Goal: Check status: Check status

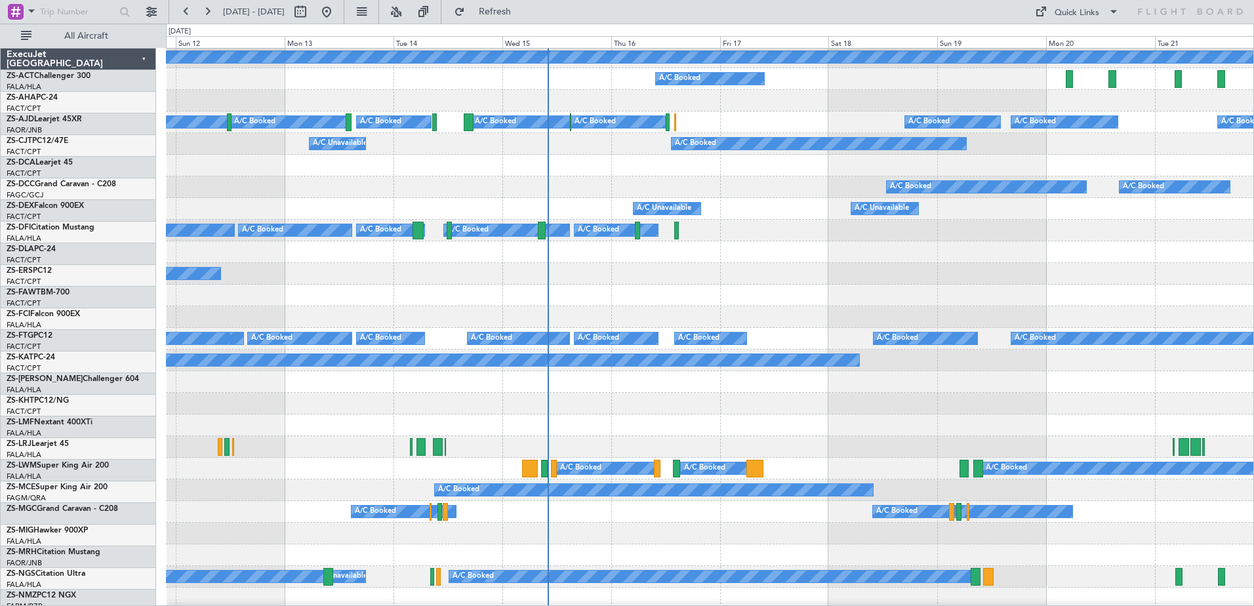
scroll to position [197, 0]
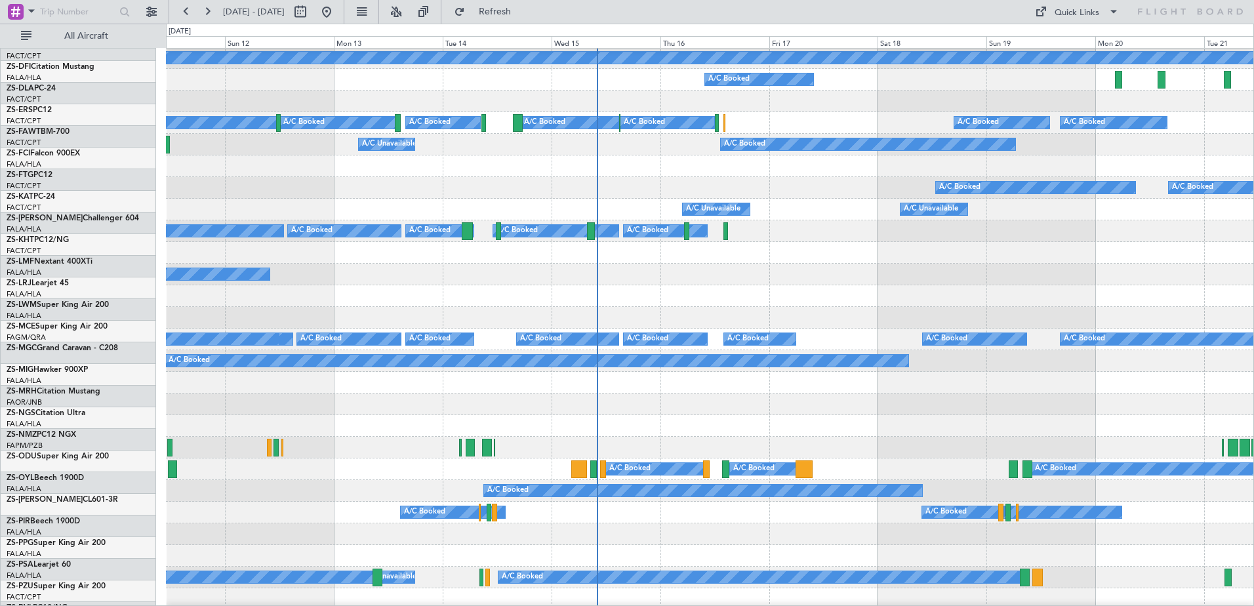
click at [835, 285] on div "A/C Booked A/C Booked A/C Booked" at bounding box center [709, 275] width 1087 height 22
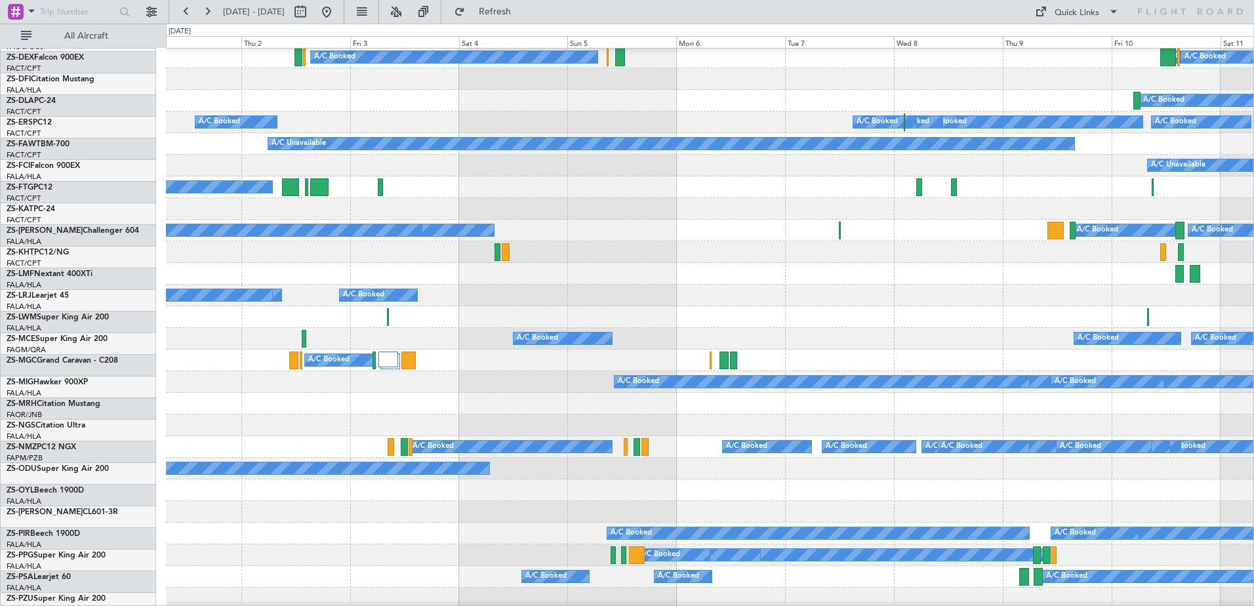
click at [911, 302] on div "A/C Booked A/C Booked A/C Booked A/C Booked" at bounding box center [709, 296] width 1087 height 22
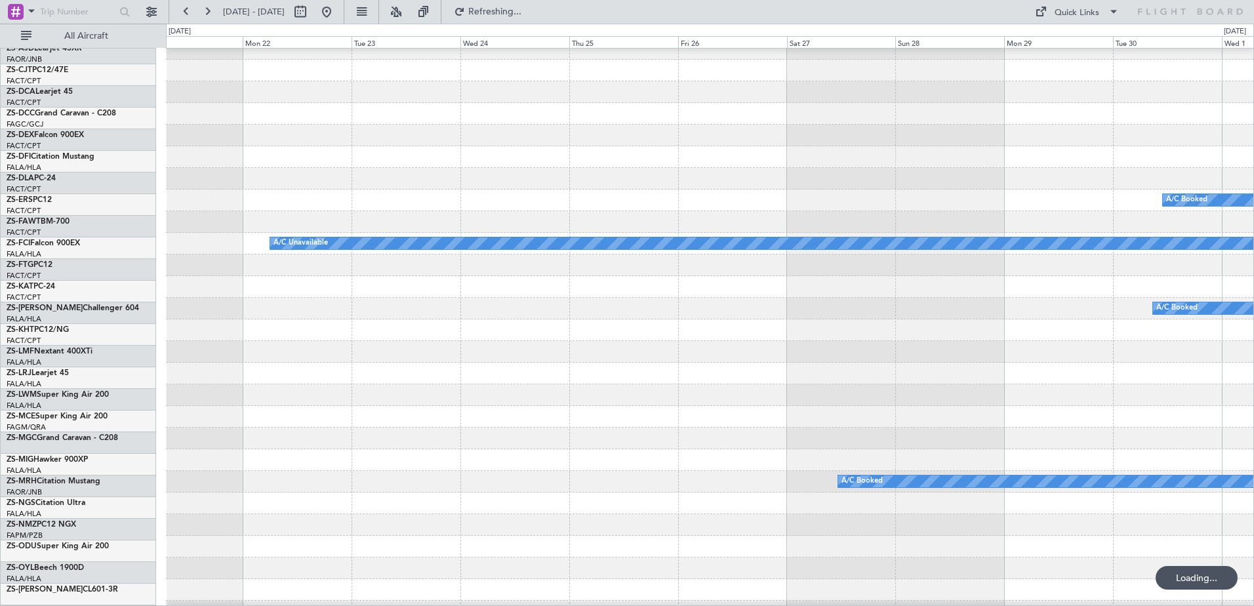
click at [1253, 353] on html "[DATE] - [DATE] Refreshing... Quick Links All Aircraft Planned Maint A/C Booked…" at bounding box center [627, 303] width 1254 height 606
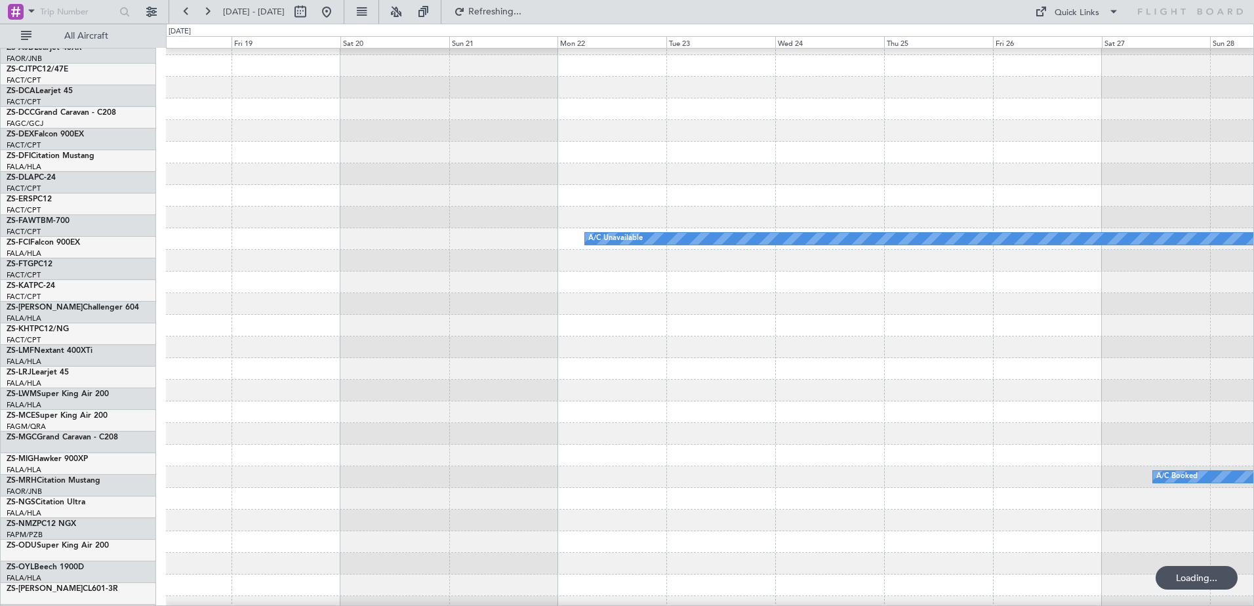
click at [1199, 353] on div at bounding box center [709, 347] width 1087 height 22
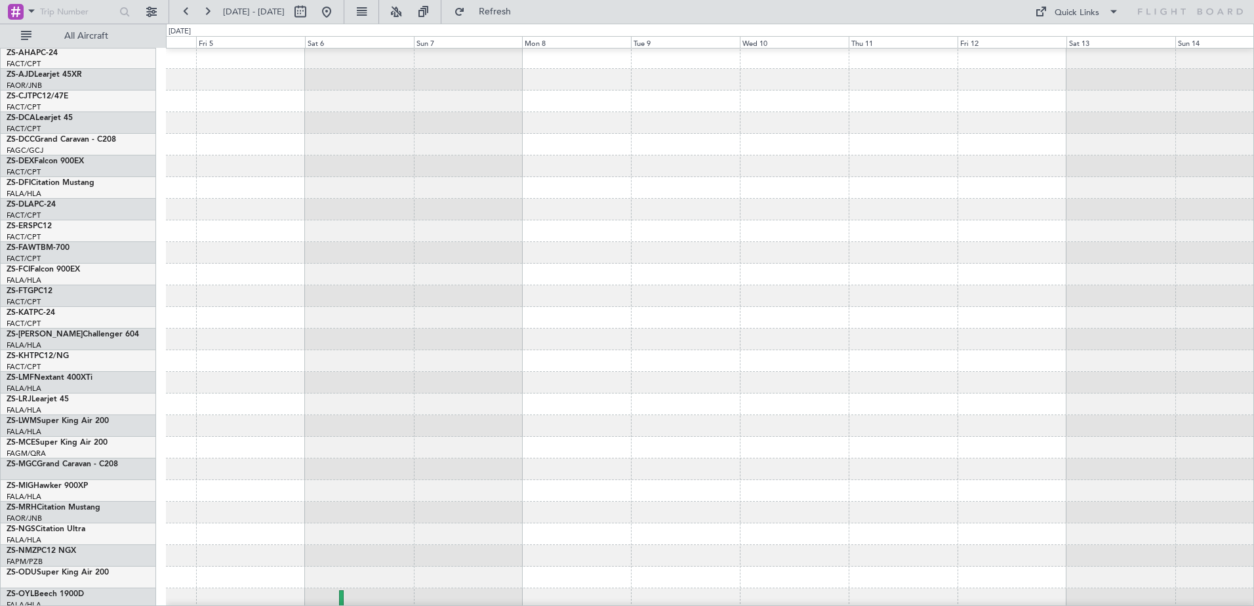
click at [1156, 344] on div at bounding box center [709, 340] width 1087 height 22
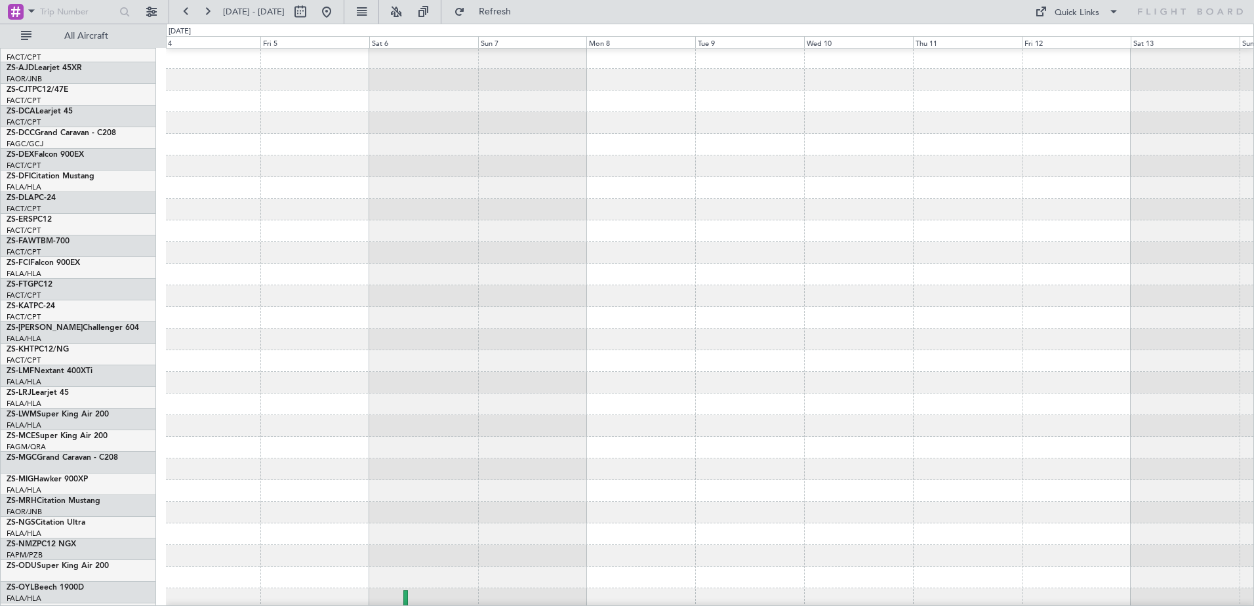
click at [1044, 319] on div at bounding box center [709, 318] width 1087 height 22
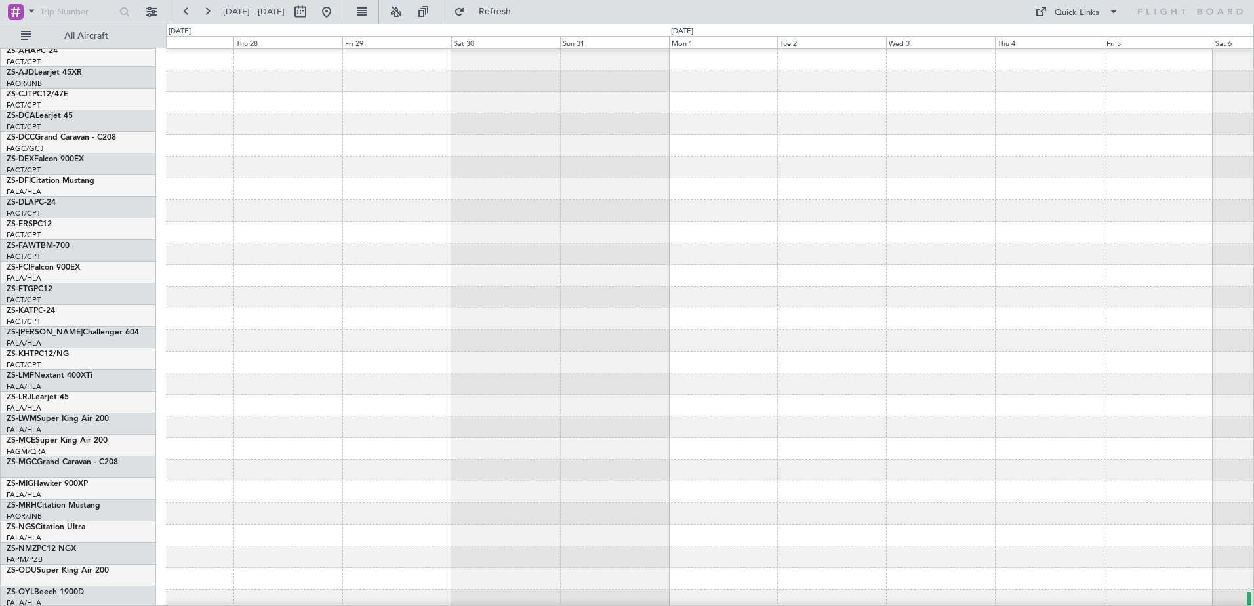
click at [164, 300] on div "ExecuJet [GEOGRAPHIC_DATA] ZS-ACT Challenger 300 FALA/HLA Lanseria ZS-AHA PC-24…" at bounding box center [627, 315] width 1254 height 582
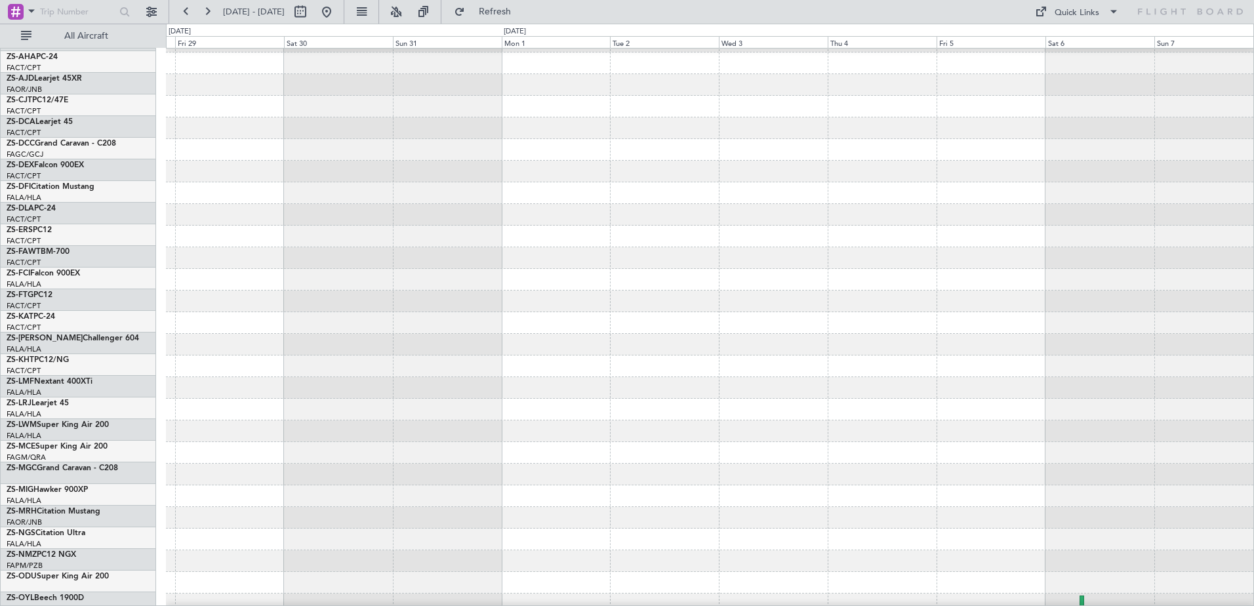
click at [36, 344] on div "ExecuJet [GEOGRAPHIC_DATA] ZS-ACT Challenger 300 FALA/HLA Lanseria ZS-AHA PC-24…" at bounding box center [627, 315] width 1254 height 582
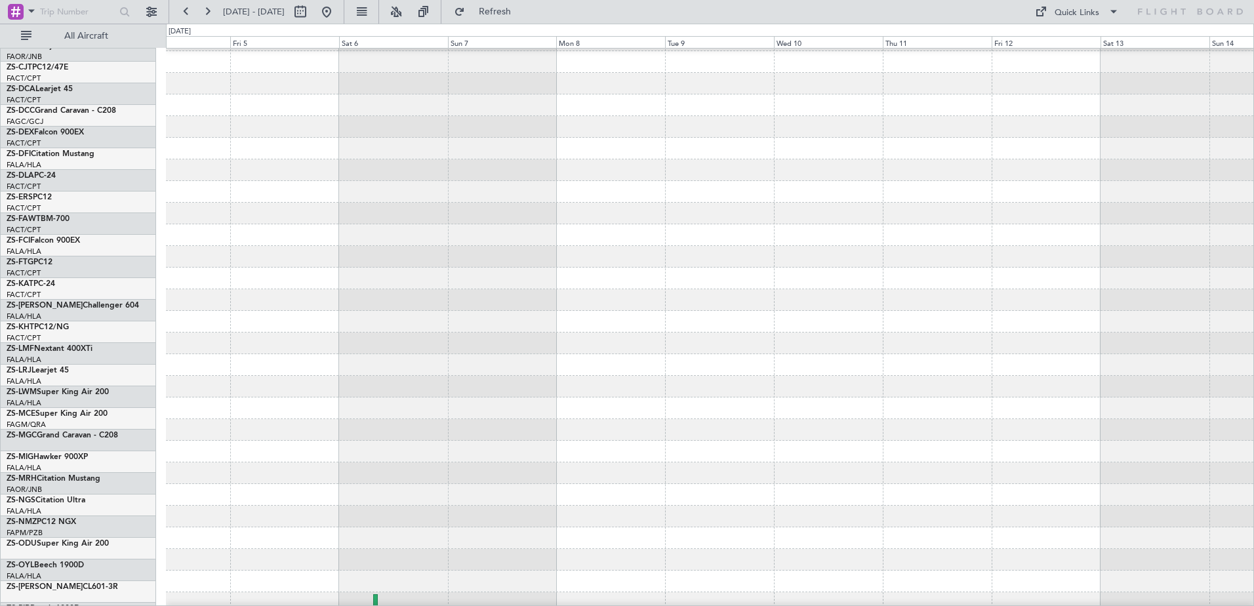
click at [246, 354] on div at bounding box center [709, 365] width 1087 height 22
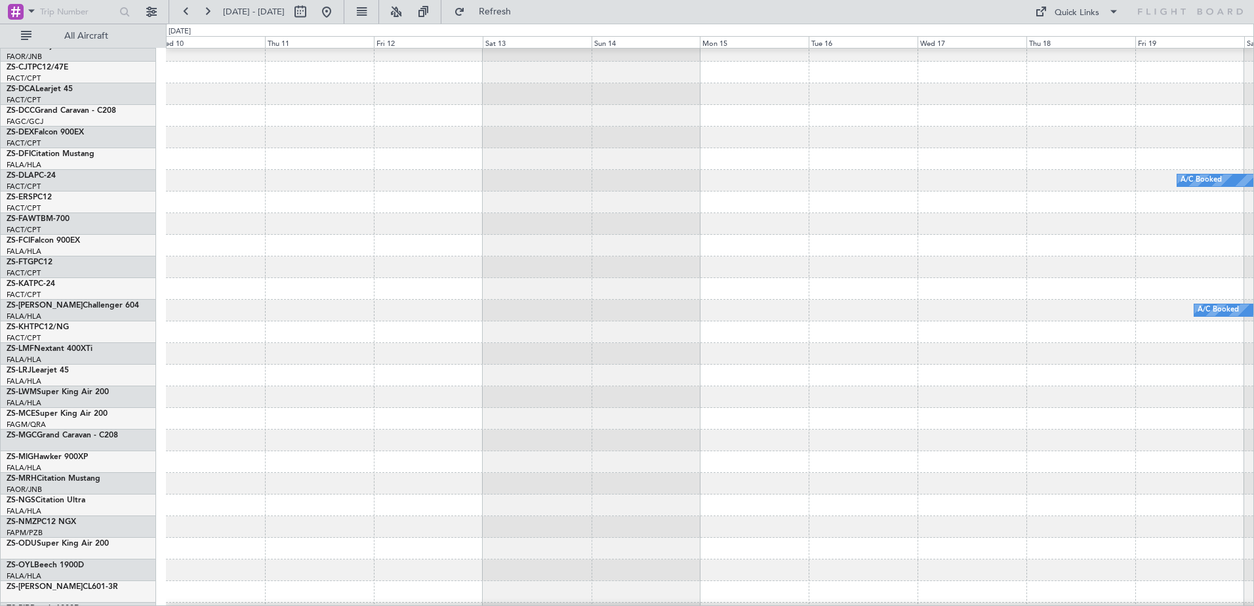
click at [285, 365] on div "A/C Booked" at bounding box center [709, 376] width 1087 height 22
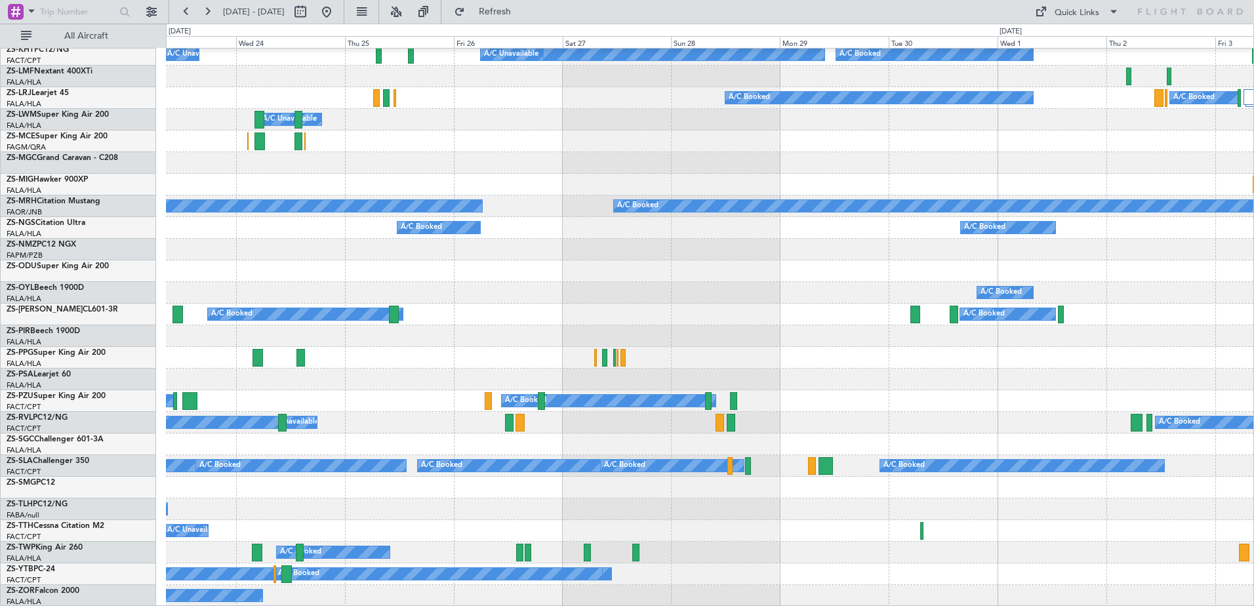
scroll to position [0, 0]
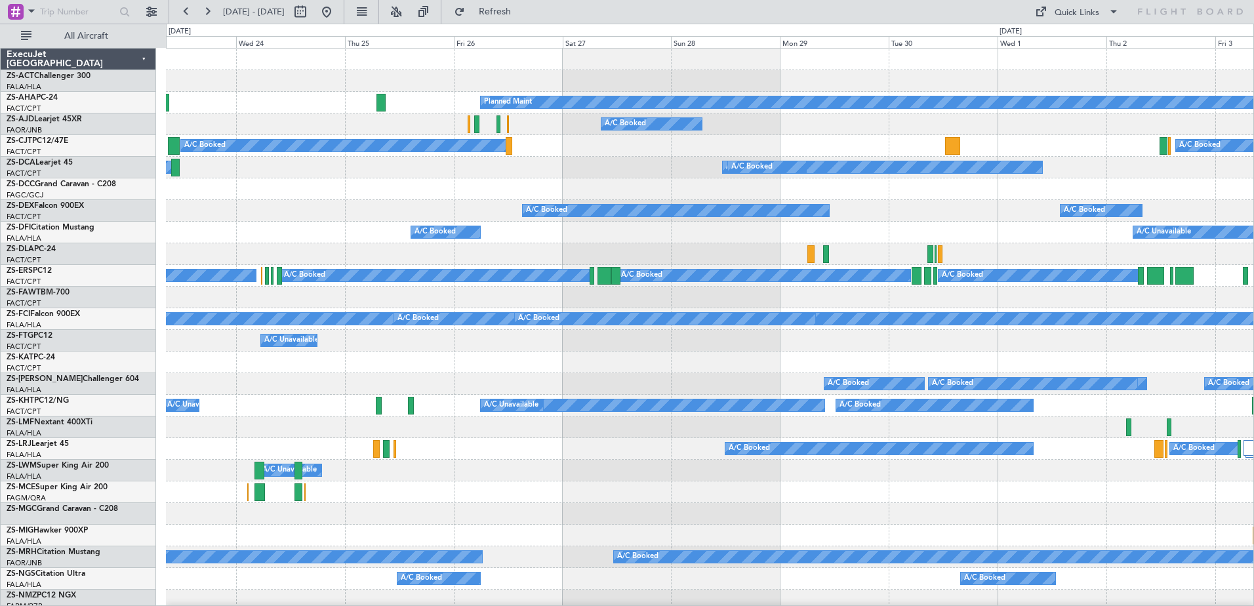
click at [325, 116] on div "Planned Maint A/C Booked A/C Booked A/C Unavailable A/C Booked A/C Booked A/C B…" at bounding box center [709, 503] width 1087 height 909
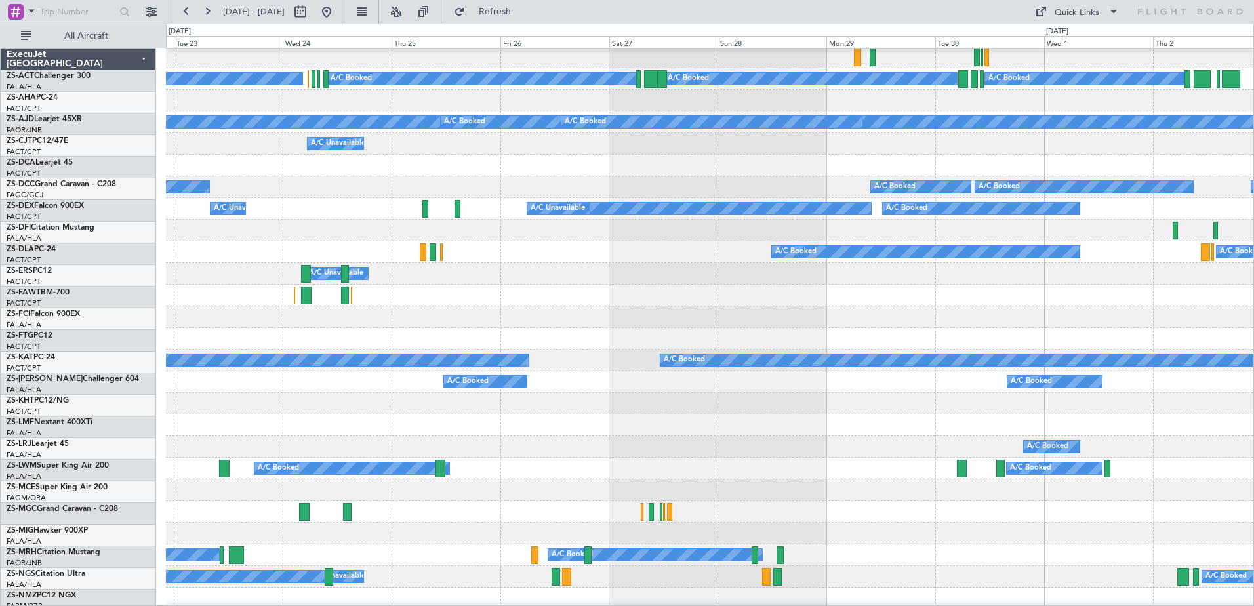
scroll to position [351, 0]
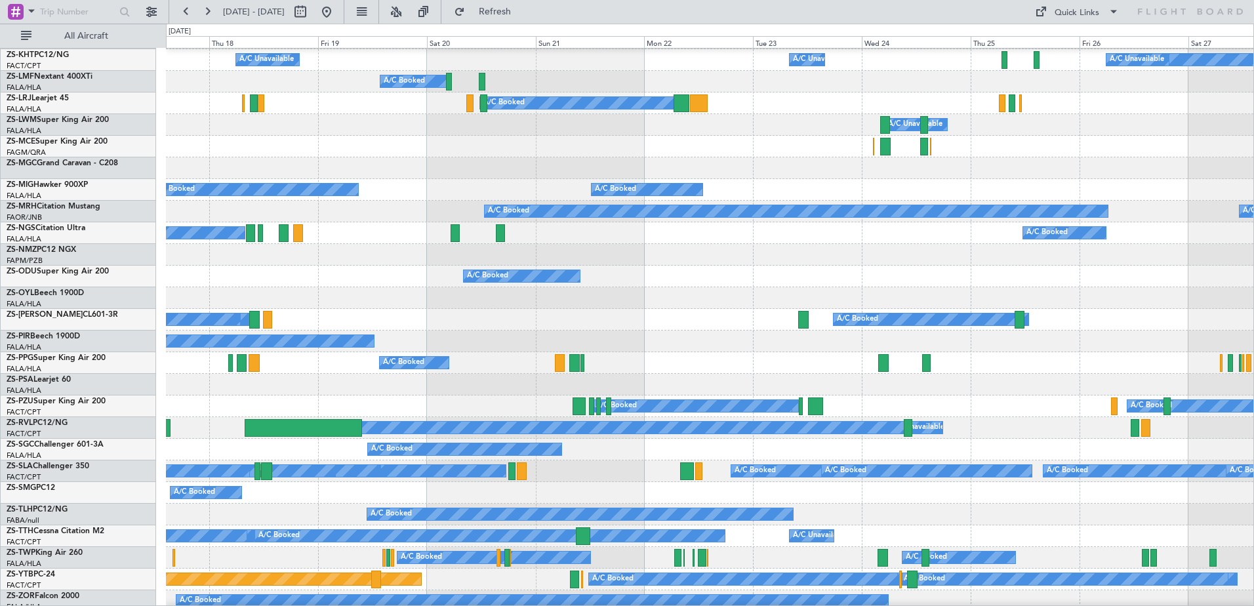
click at [852, 157] on div at bounding box center [709, 147] width 1087 height 22
